Goal: Navigation & Orientation: Find specific page/section

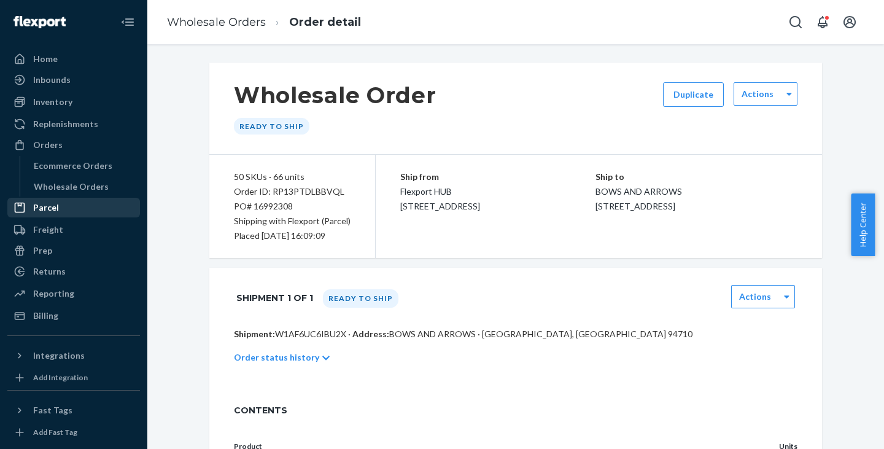
click at [85, 199] on div "Parcel" at bounding box center [74, 207] width 130 height 17
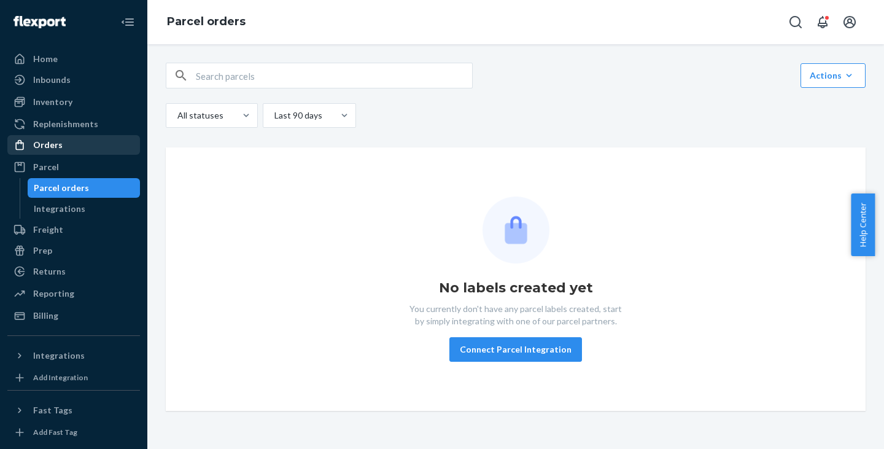
click at [41, 150] on div "Orders" at bounding box center [47, 145] width 29 height 12
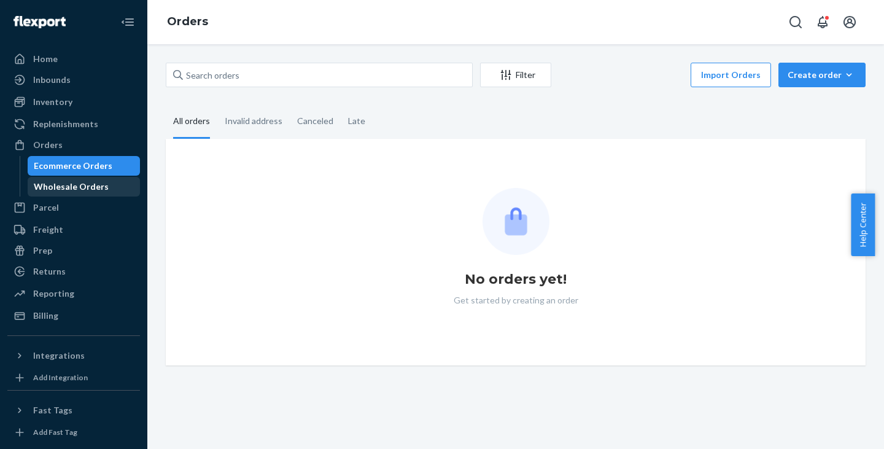
click at [79, 187] on div "Wholesale Orders" at bounding box center [71, 187] width 75 height 12
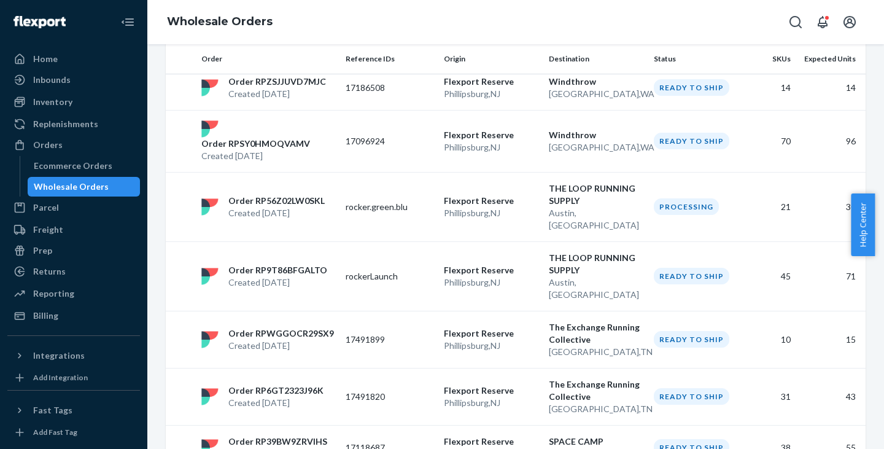
scroll to position [247, 0]
